Goal: Information Seeking & Learning: Learn about a topic

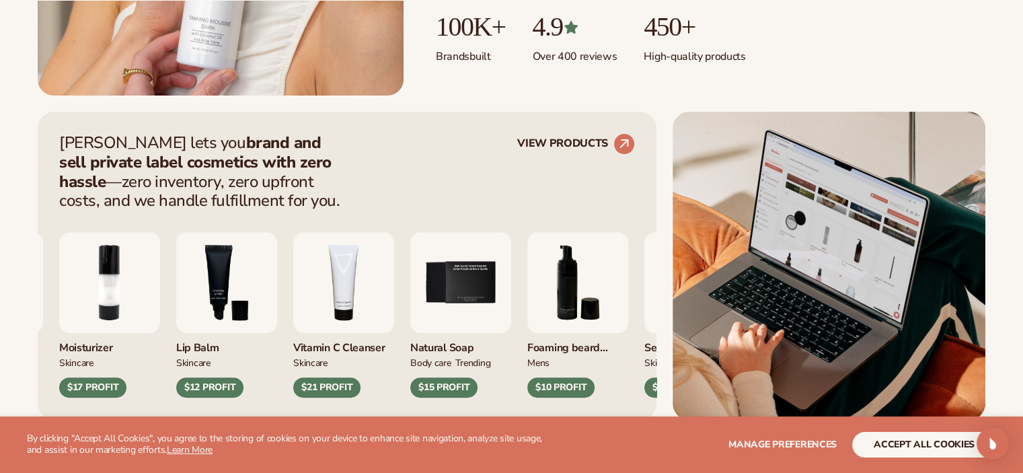
scroll to position [448, 0]
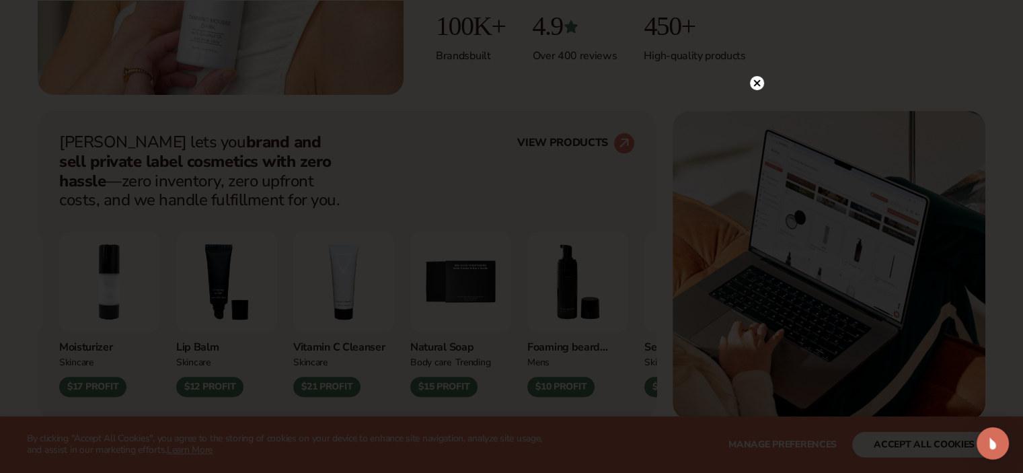
click at [758, 88] on circle at bounding box center [757, 83] width 14 height 14
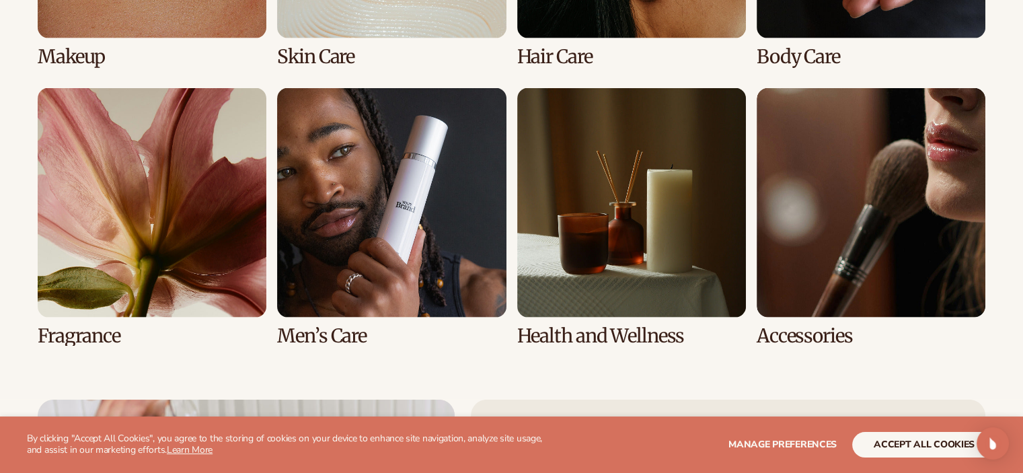
scroll to position [2875, 0]
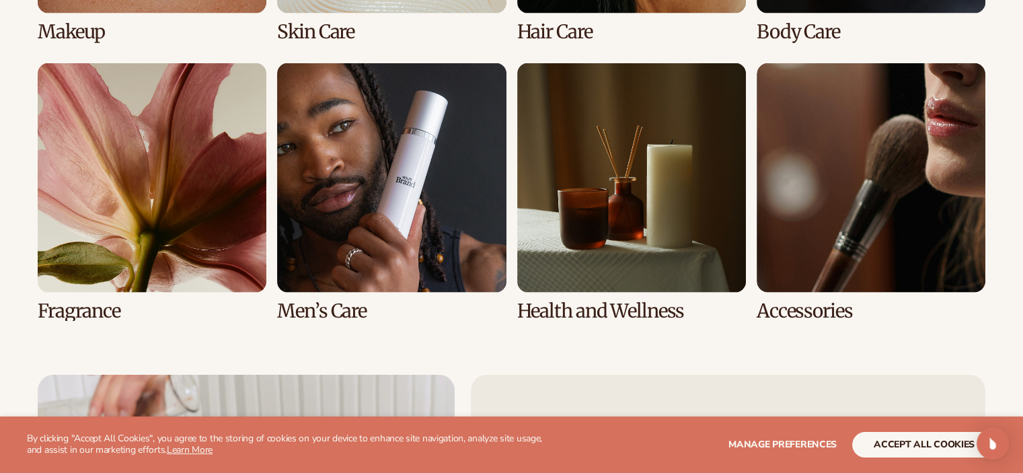
click at [196, 208] on link "5 / 8" at bounding box center [152, 191] width 229 height 257
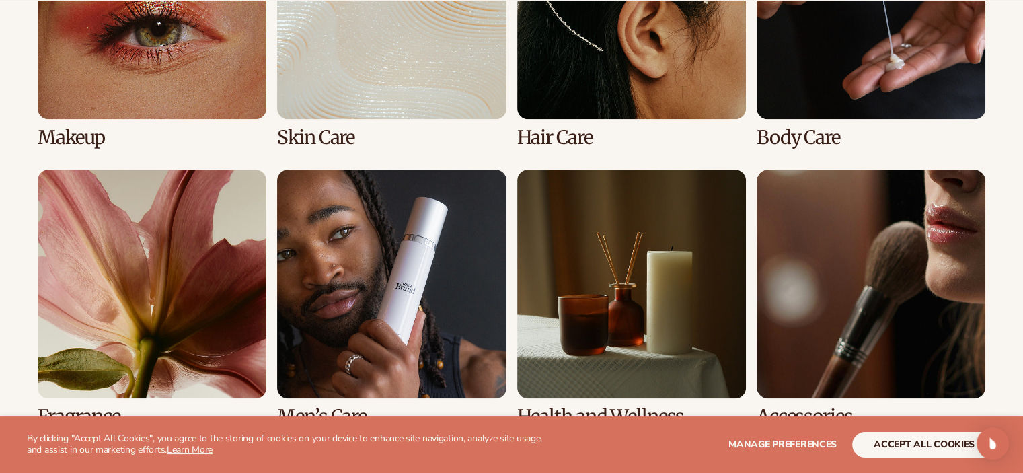
scroll to position [1254, 0]
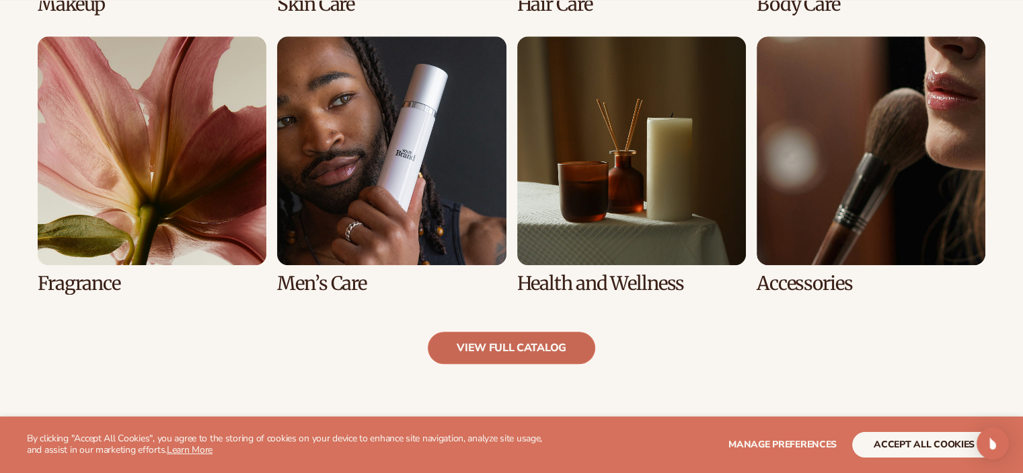
click at [553, 344] on link "view full catalog" at bounding box center [511, 347] width 167 height 32
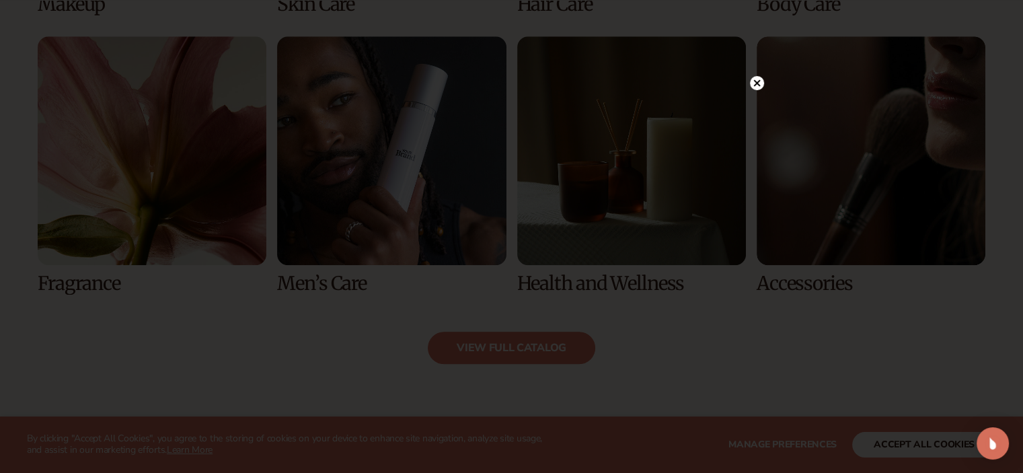
click at [758, 84] on circle at bounding box center [757, 83] width 14 height 14
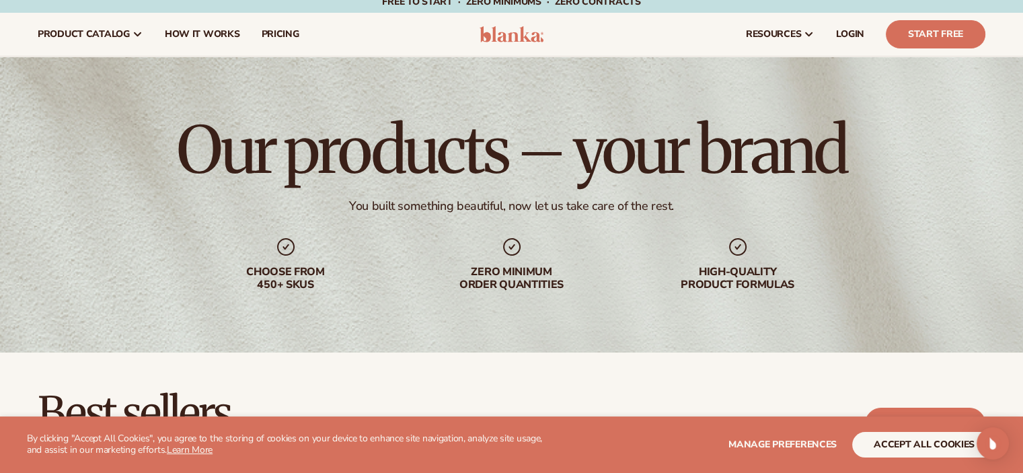
scroll to position [0, 0]
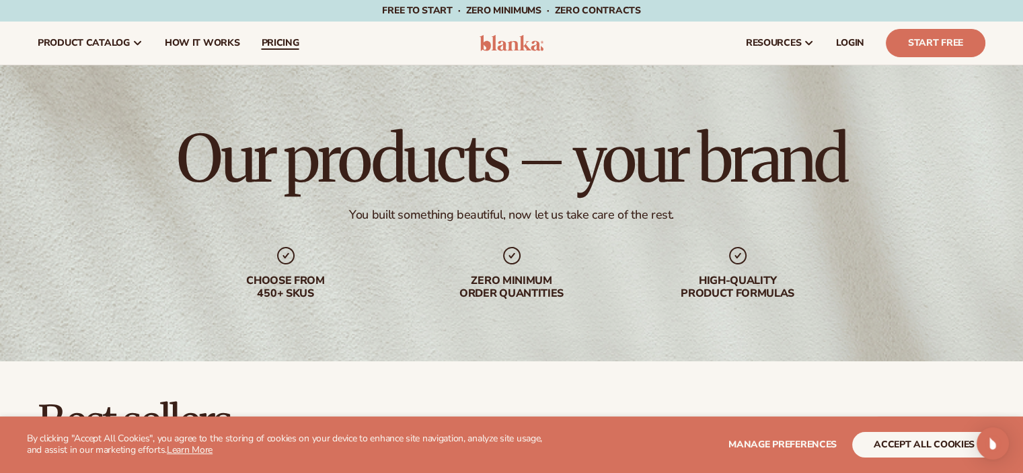
click at [255, 45] on link "pricing" at bounding box center [279, 43] width 59 height 43
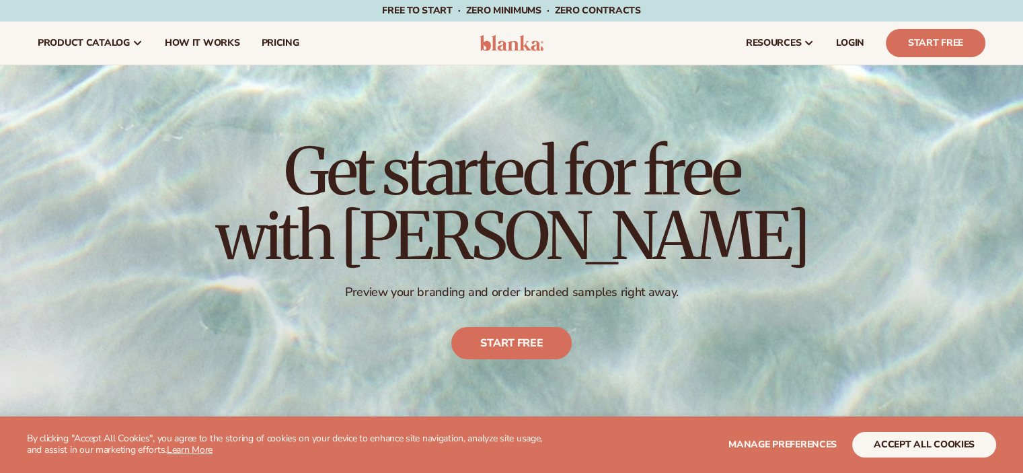
click at [231, 44] on span "How It Works" at bounding box center [202, 43] width 75 height 11
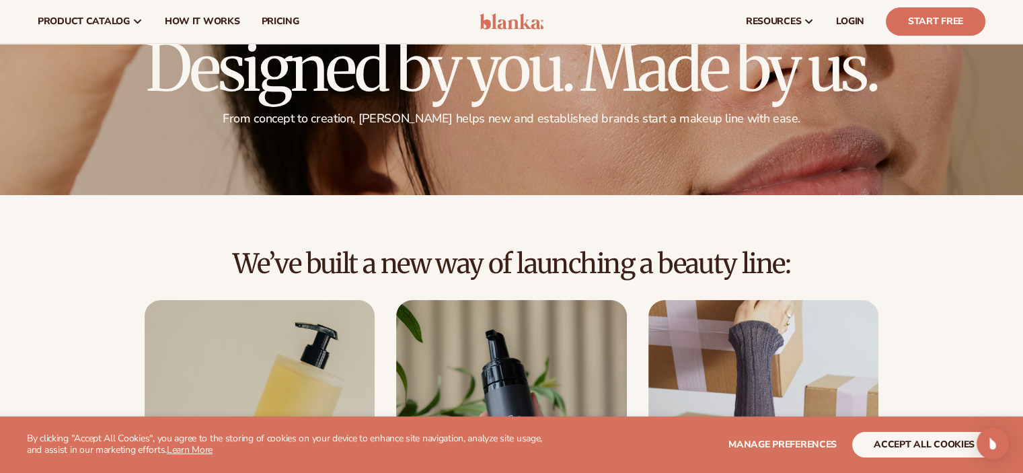
scroll to position [89, 0]
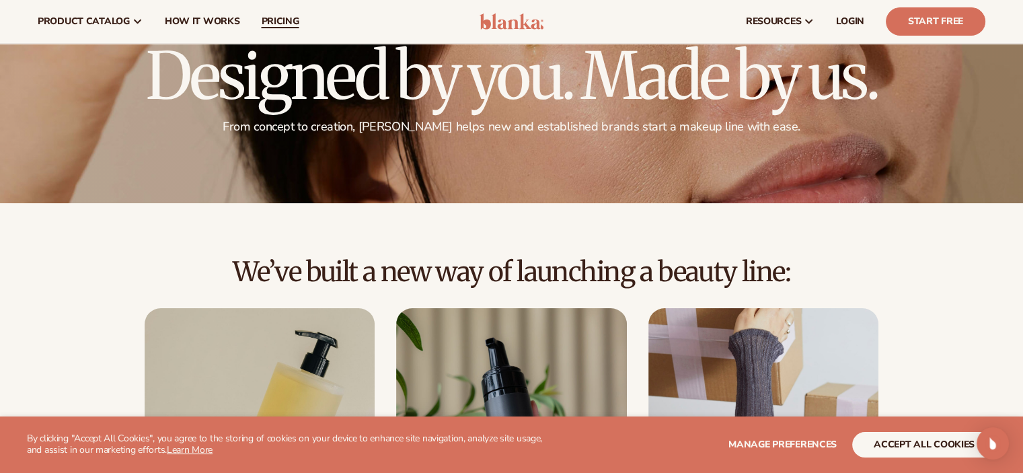
click at [303, 24] on link "pricing" at bounding box center [279, 21] width 59 height 43
